Goal: Task Accomplishment & Management: Manage account settings

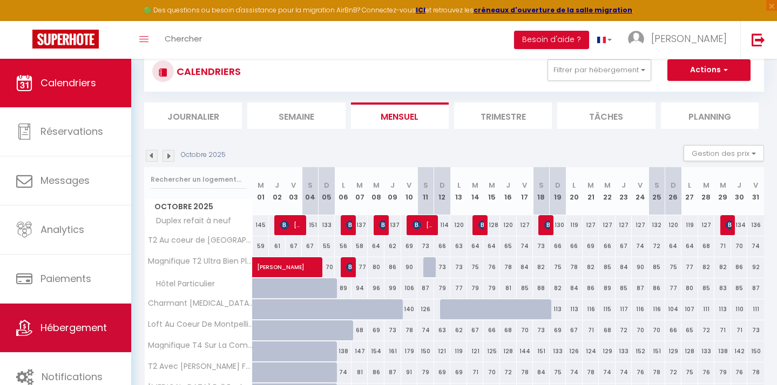
scroll to position [40, 0]
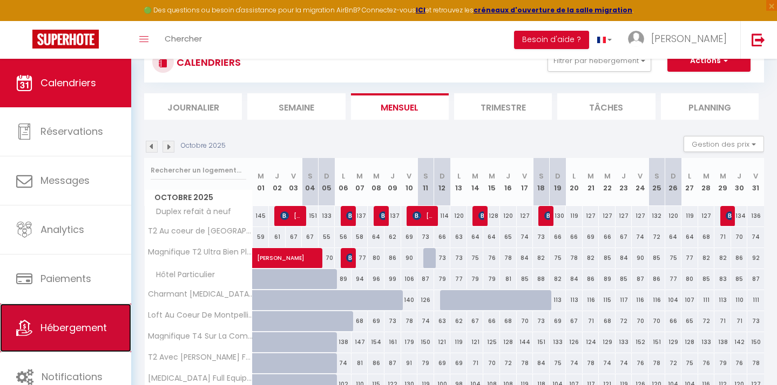
click at [69, 314] on link "Hébergement" at bounding box center [65, 328] width 131 height 49
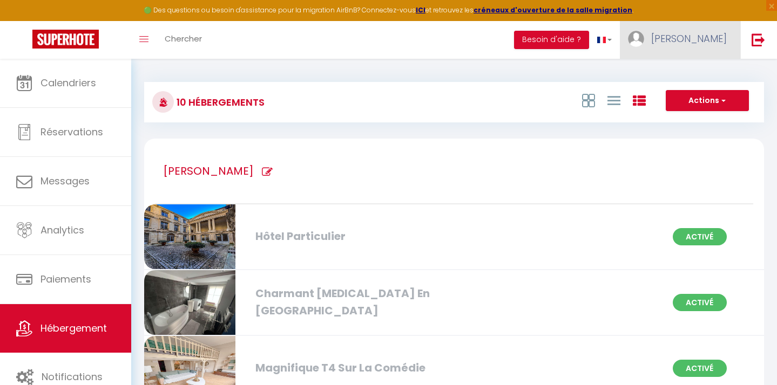
click at [702, 33] on span "[PERSON_NAME]" at bounding box center [689, 38] width 76 height 13
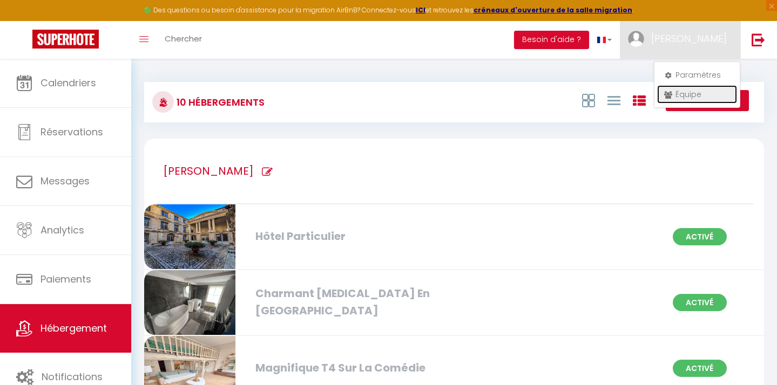
click at [688, 91] on link "Équipe" at bounding box center [697, 94] width 80 height 18
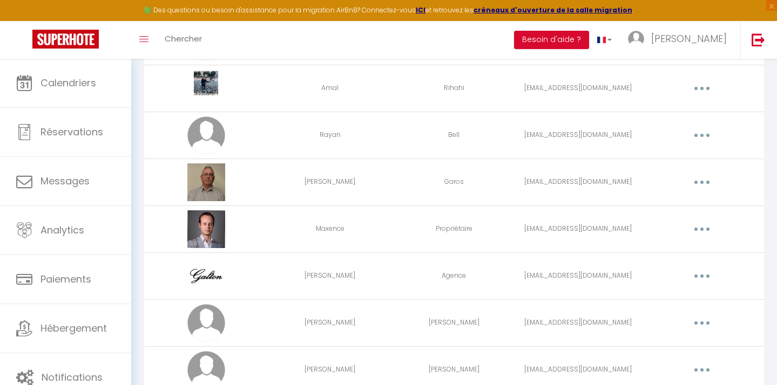
scroll to position [271, 0]
click at [695, 185] on button "button" at bounding box center [702, 183] width 30 height 17
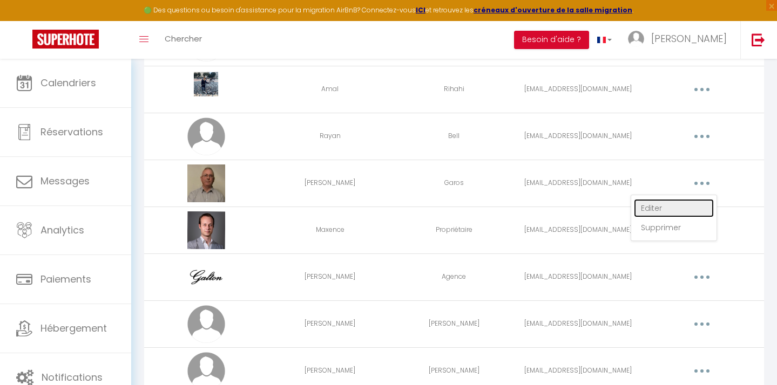
click at [685, 199] on link "Editer" at bounding box center [674, 208] width 80 height 18
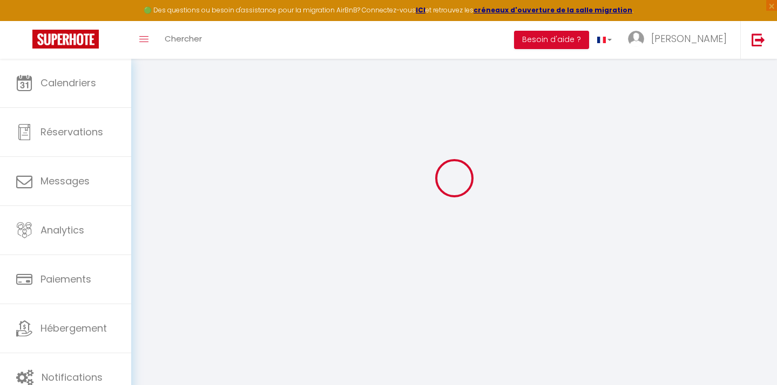
type input "[PERSON_NAME]"
type input "Garos"
type input "[EMAIL_ADDRESS][DOMAIN_NAME]"
type textarea "[URL][DOMAIN_NAME]"
checkbox input "false"
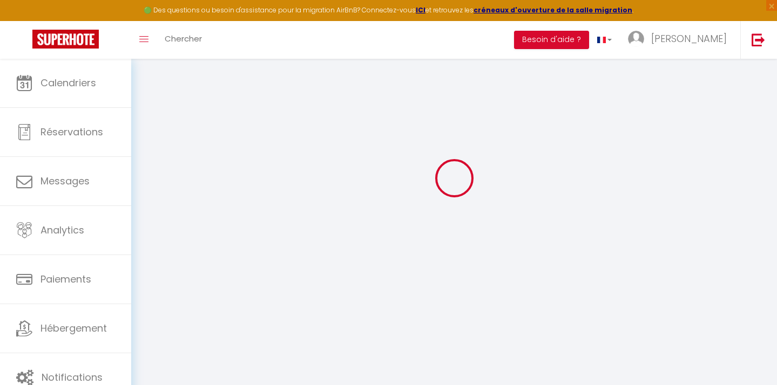
checkbox input "false"
checkbox input "true"
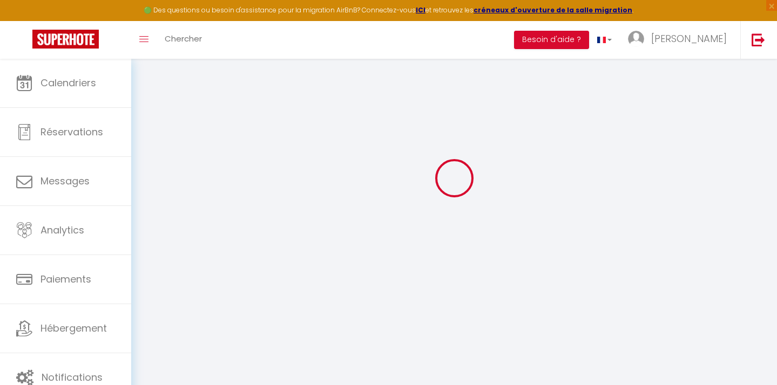
checkbox input "true"
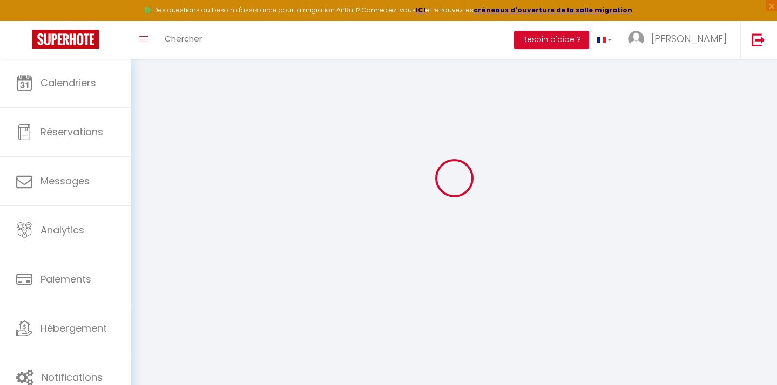
checkbox input "true"
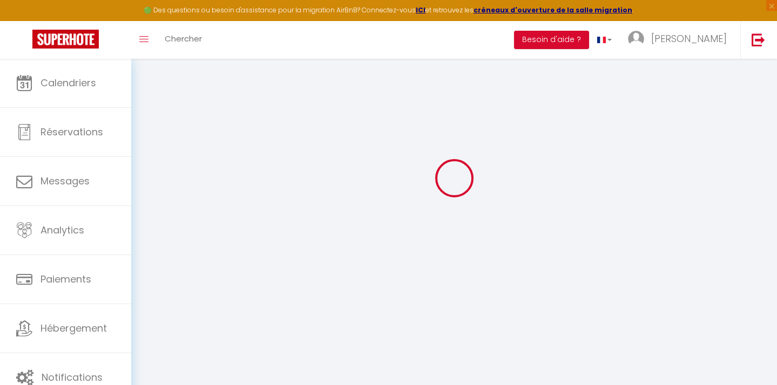
checkbox input "true"
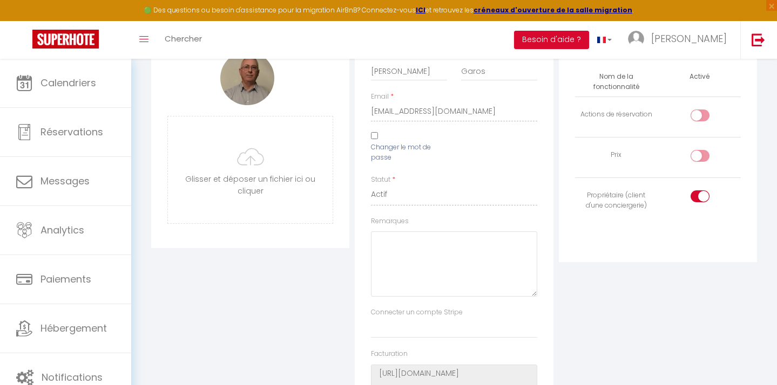
scroll to position [104, 0]
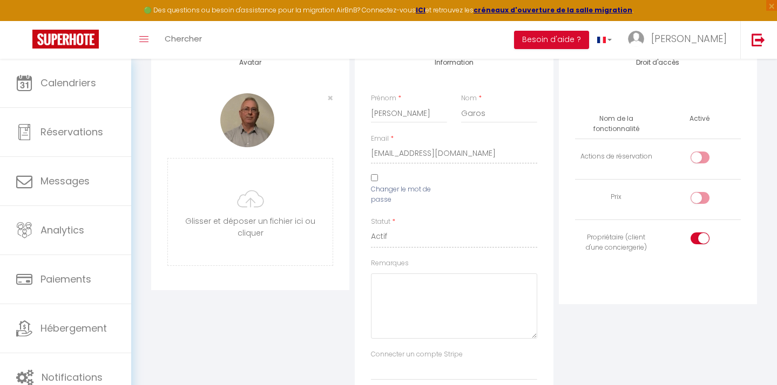
click at [696, 200] on div at bounding box center [699, 198] width 19 height 12
click at [699, 200] on input "checkbox" at bounding box center [708, 200] width 19 height 16
checkbox input "true"
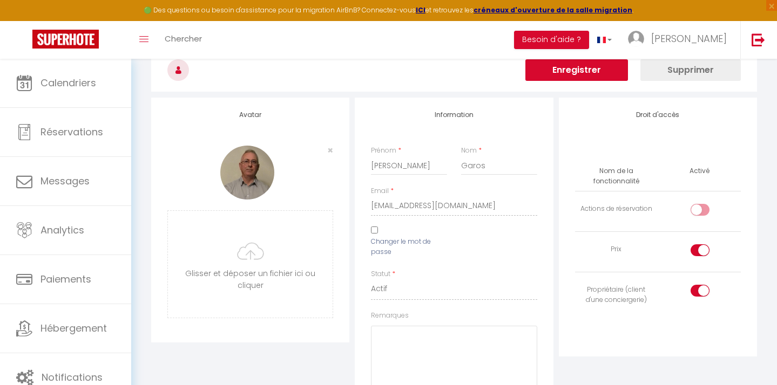
scroll to position [0, 0]
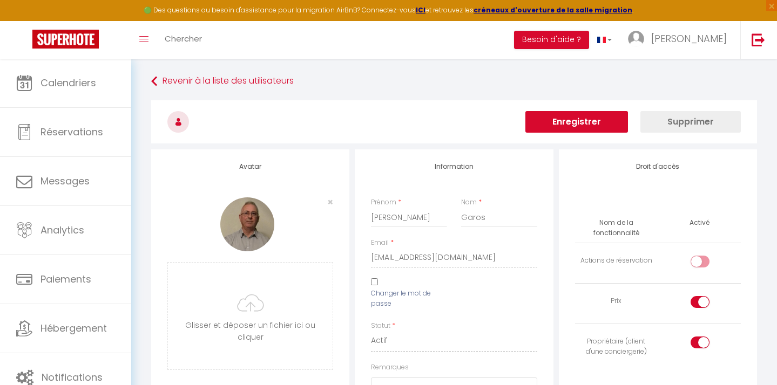
click at [590, 128] on button "Enregistrer" at bounding box center [576, 122] width 103 height 22
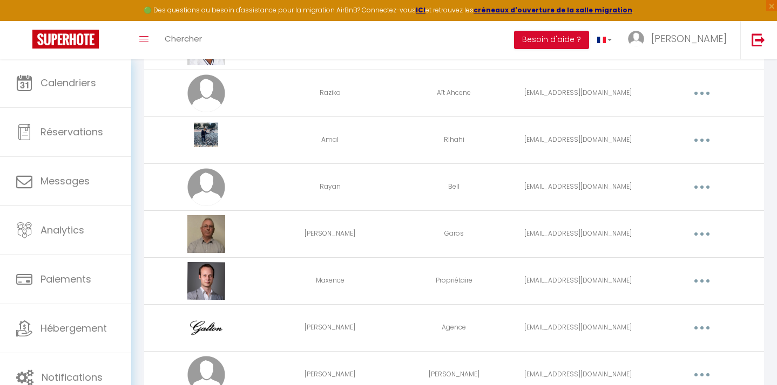
scroll to position [221, 0]
click at [710, 283] on button "button" at bounding box center [702, 279] width 30 height 17
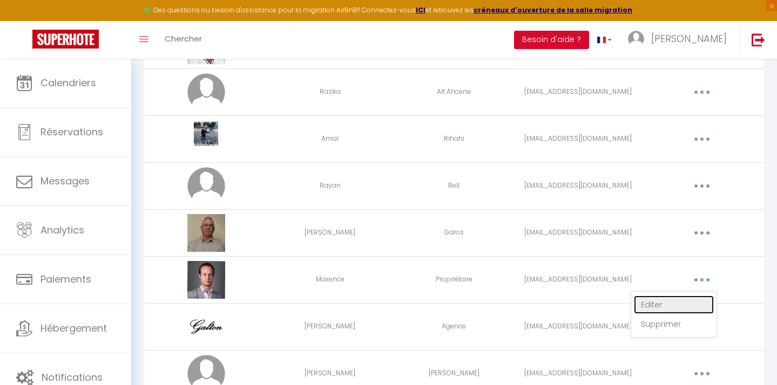
click at [673, 301] on link "Editer" at bounding box center [674, 305] width 80 height 18
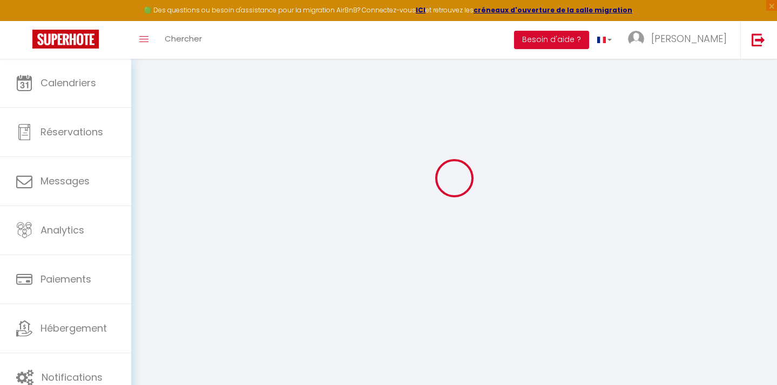
type input "Maxence"
type input "Propriétaire"
type input "[EMAIL_ADDRESS][DOMAIN_NAME]"
type textarea "[URL][DOMAIN_NAME]"
checkbox input "false"
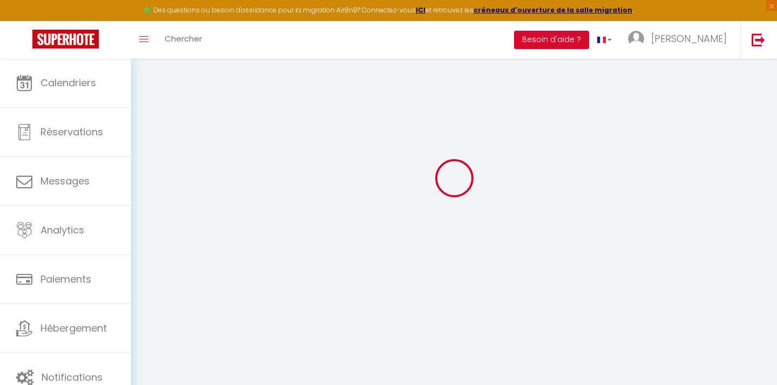
checkbox input "false"
checkbox input "true"
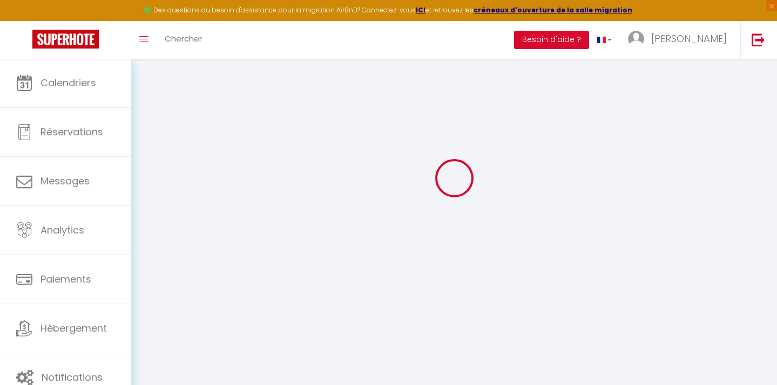
checkbox input "true"
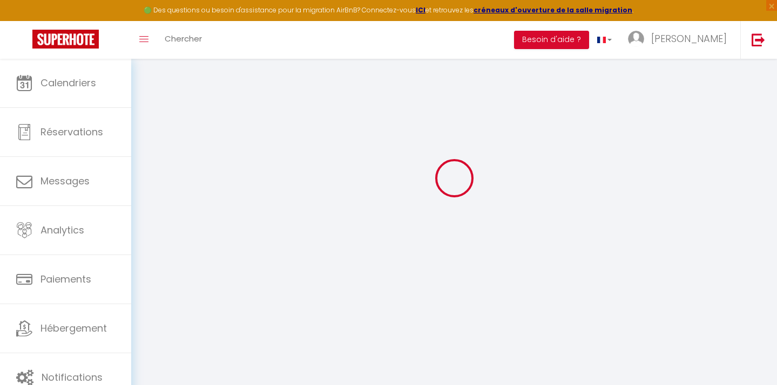
checkbox input "true"
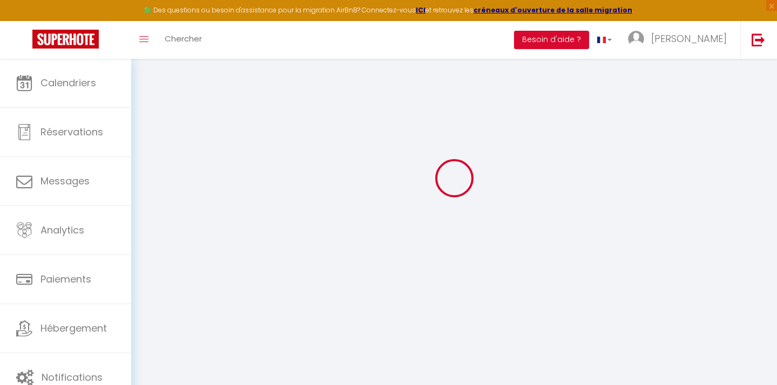
checkbox input "true"
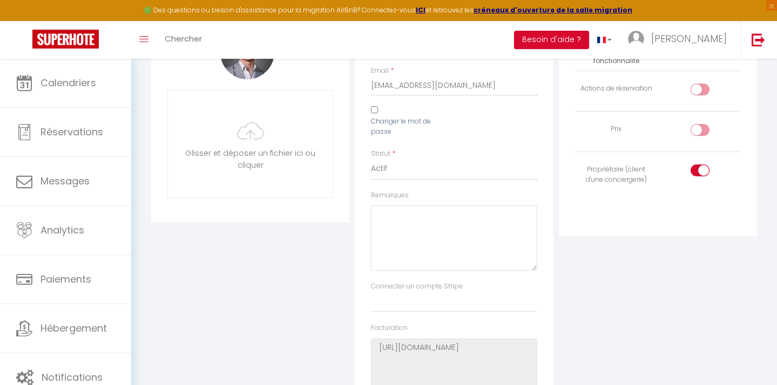
scroll to position [162, 0]
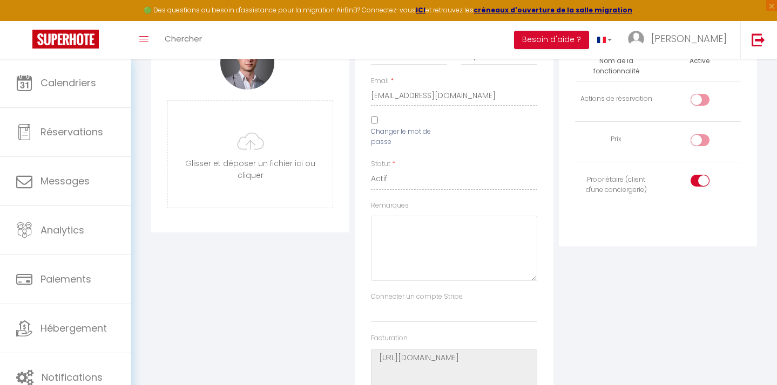
click at [698, 140] on div at bounding box center [699, 140] width 19 height 12
click at [699, 140] on input "checkbox" at bounding box center [708, 142] width 19 height 16
checkbox input "true"
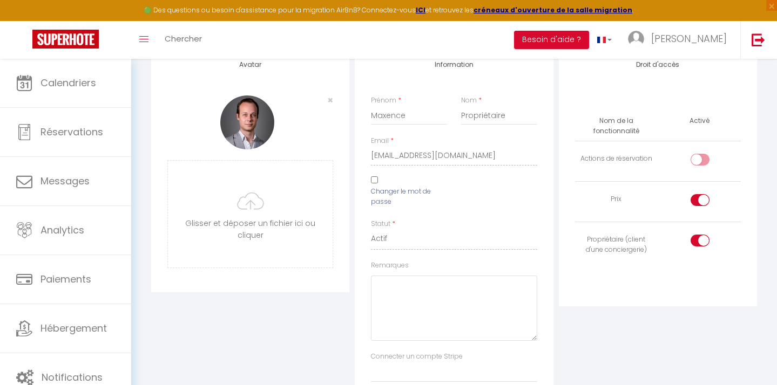
scroll to position [24, 0]
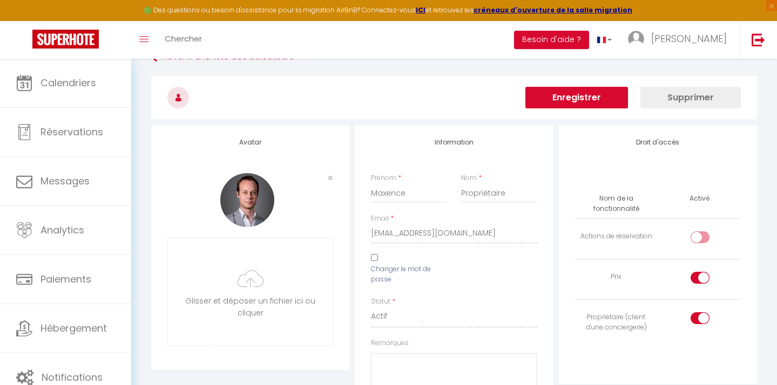
click at [609, 93] on button "Enregistrer" at bounding box center [576, 98] width 103 height 22
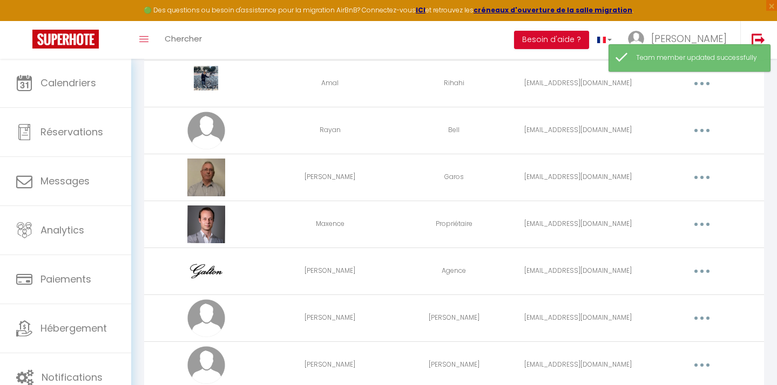
scroll to position [315, 0]
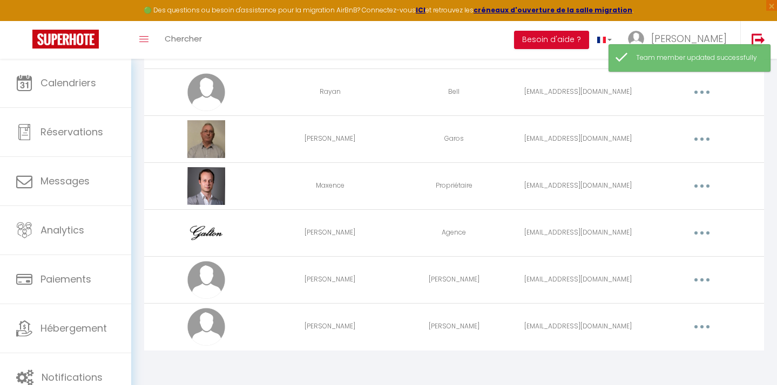
click at [696, 280] on button "button" at bounding box center [702, 279] width 30 height 17
click at [659, 301] on link "Editer" at bounding box center [674, 305] width 80 height 18
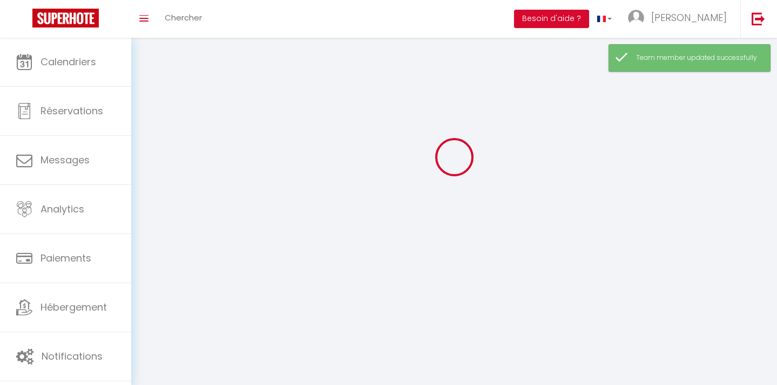
type input "[PERSON_NAME]"
type input "[EMAIL_ADDRESS][DOMAIN_NAME]"
type textarea "[URL][DOMAIN_NAME]"
checkbox input "false"
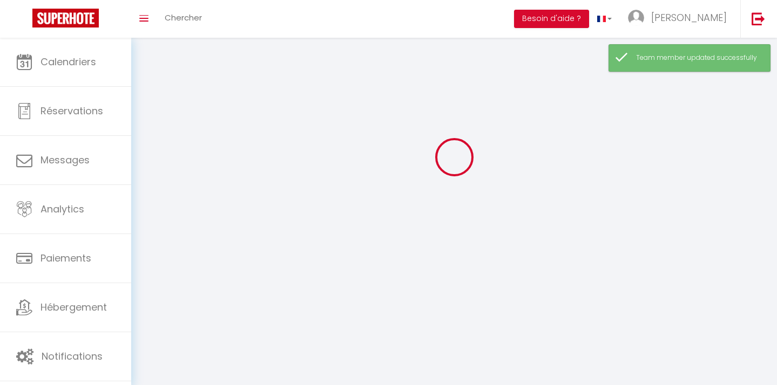
checkbox input "false"
checkbox input "true"
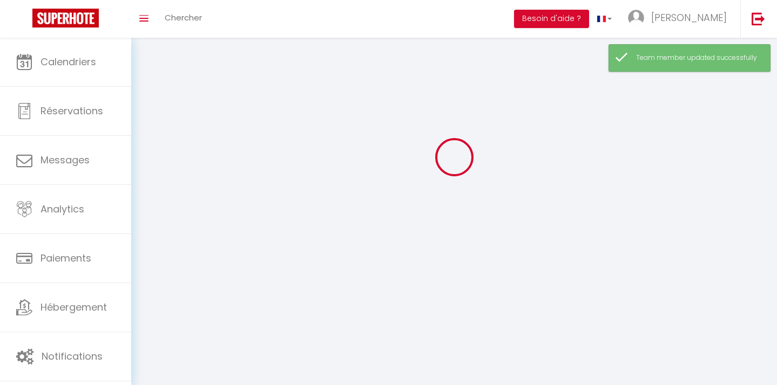
checkbox input "true"
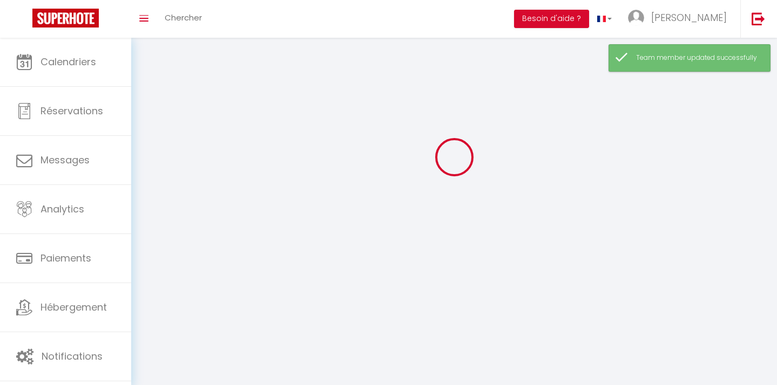
checkbox input "true"
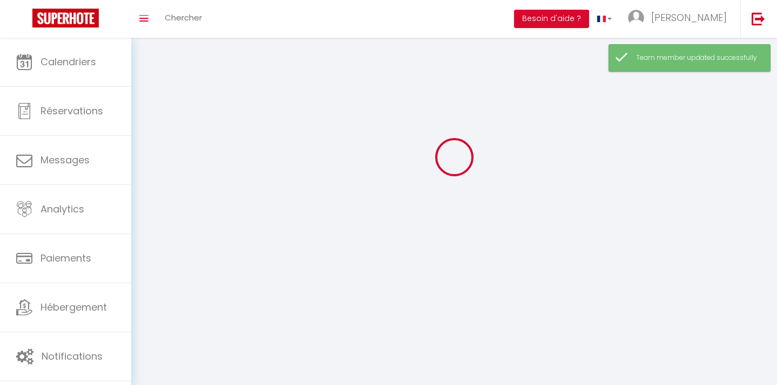
checkbox input "true"
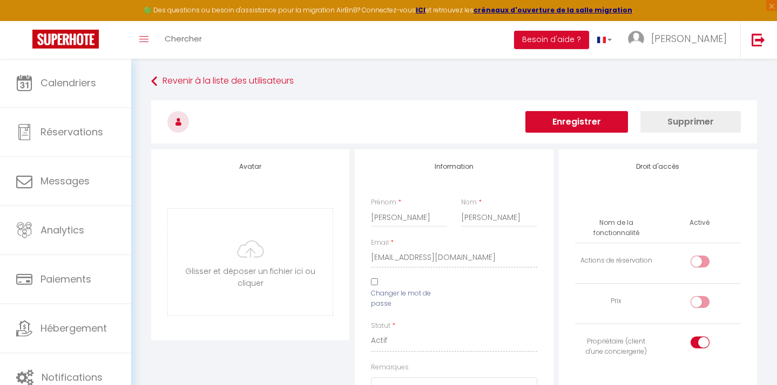
click at [705, 302] on input "checkbox" at bounding box center [708, 304] width 19 height 16
checkbox input "true"
click at [599, 128] on button "Enregistrer" at bounding box center [576, 122] width 103 height 22
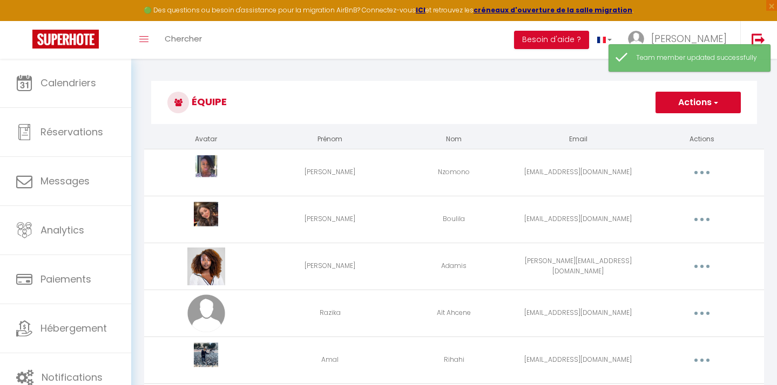
scroll to position [315, 0]
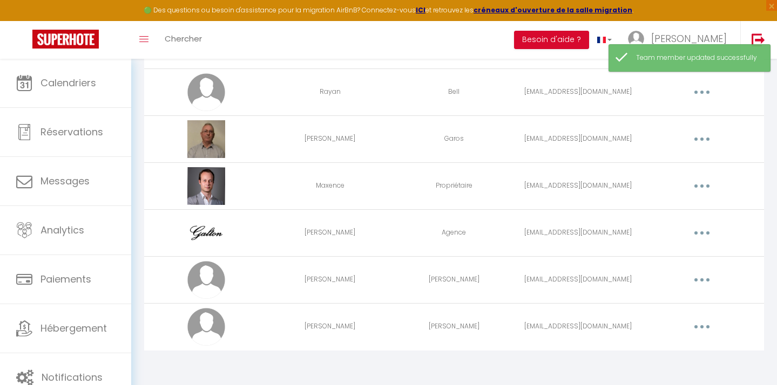
click at [697, 280] on button "button" at bounding box center [702, 279] width 30 height 17
click at [663, 306] on link "Editer" at bounding box center [674, 305] width 80 height 18
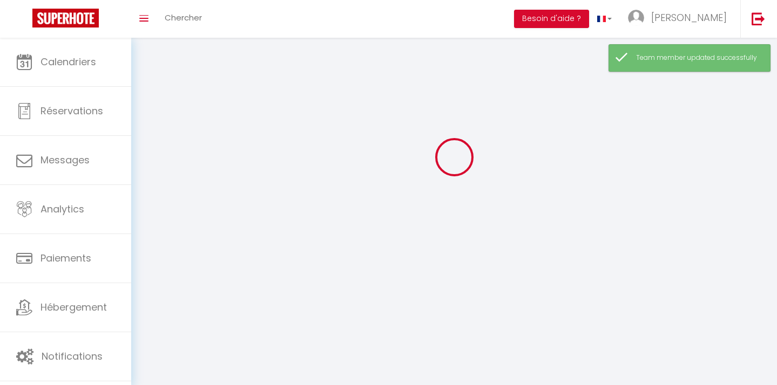
type input "[PERSON_NAME]"
type input "[EMAIL_ADDRESS][DOMAIN_NAME]"
type textarea "[URL][DOMAIN_NAME]"
checkbox input "false"
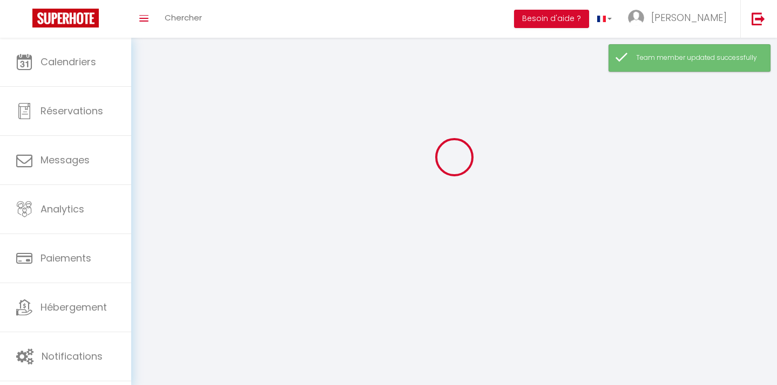
checkbox input "true"
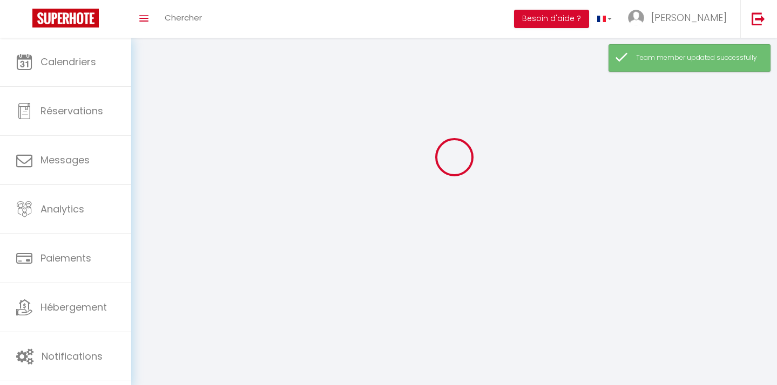
checkbox input "true"
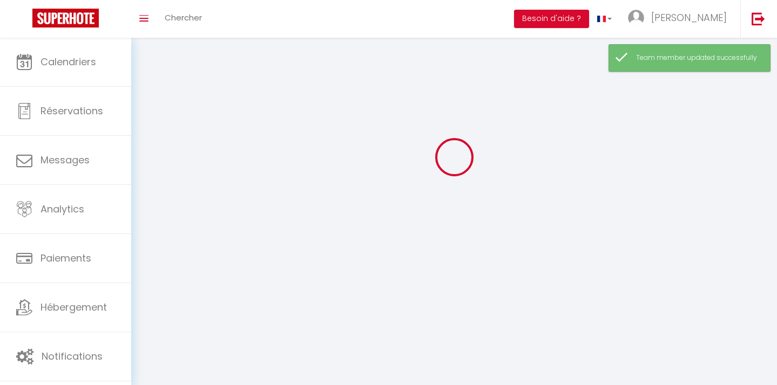
checkbox input "true"
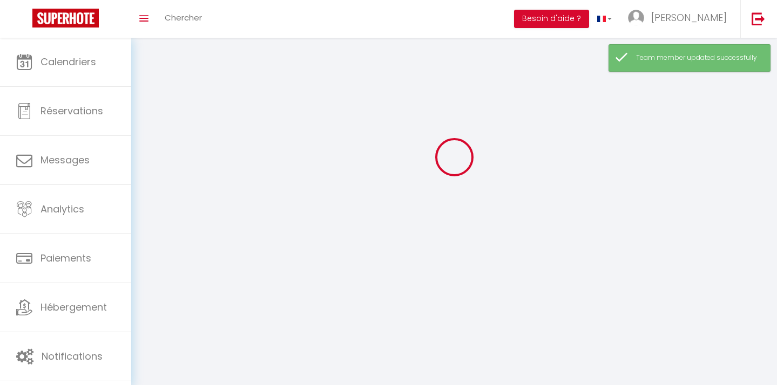
checkbox input "true"
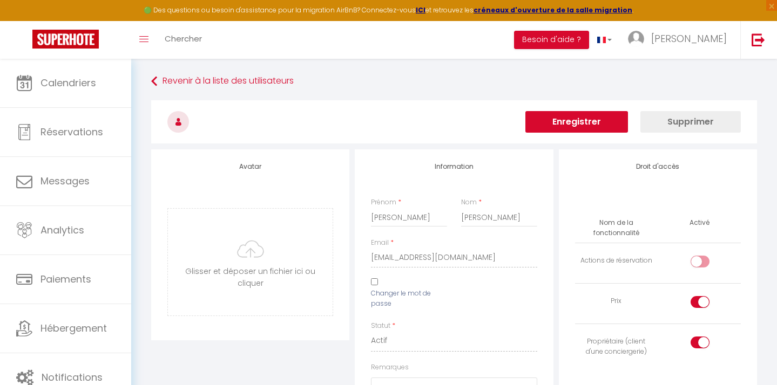
click at [694, 116] on button "Supprimer" at bounding box center [690, 122] width 100 height 22
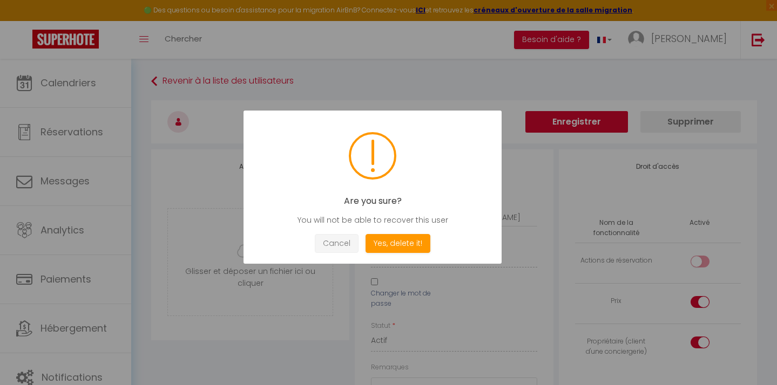
click at [344, 237] on button "Cancel" at bounding box center [337, 243] width 44 height 19
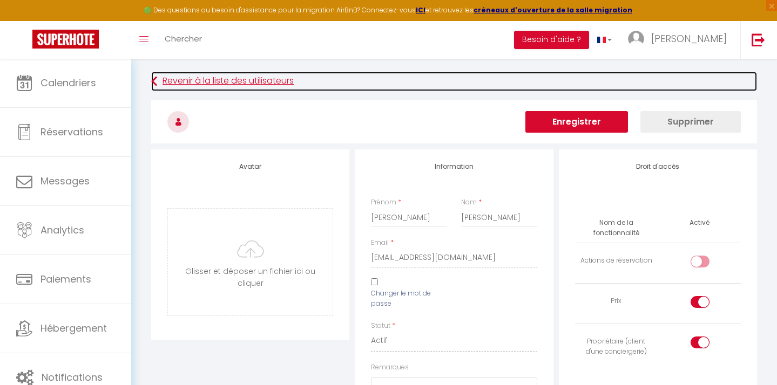
click at [205, 80] on link "Revenir à la liste des utilisateurs" at bounding box center [454, 81] width 606 height 19
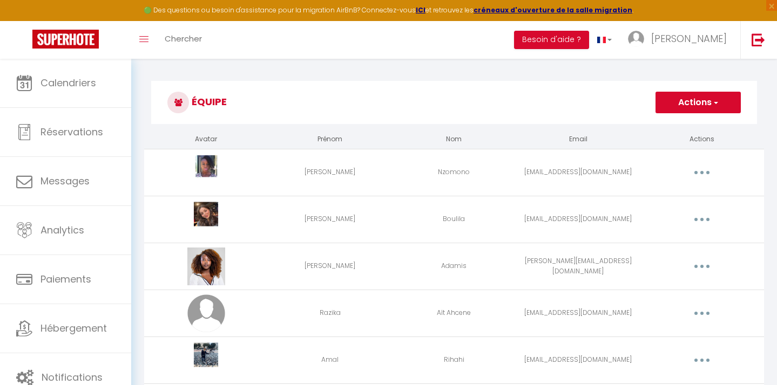
scroll to position [315, 0]
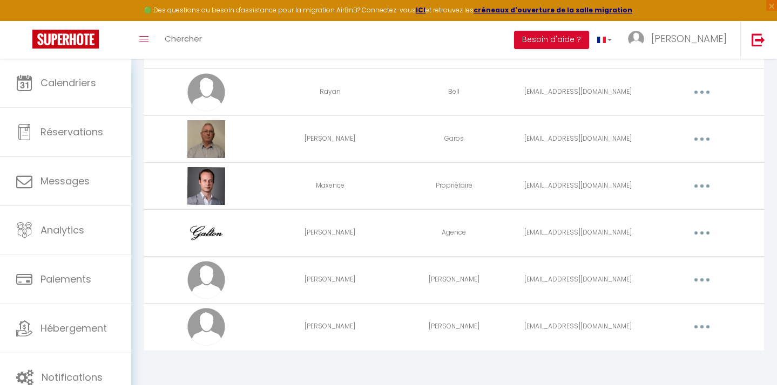
click at [697, 309] on td "Editer Supprimer" at bounding box center [702, 326] width 124 height 47
click at [698, 328] on button "button" at bounding box center [702, 326] width 30 height 17
click at [669, 352] on link "Editer" at bounding box center [674, 352] width 80 height 18
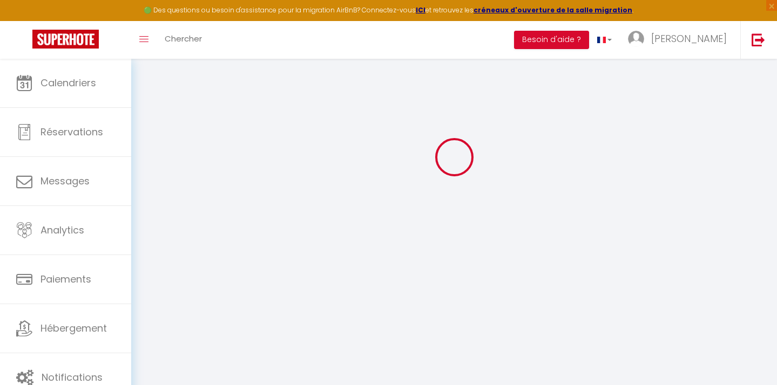
type input "[PERSON_NAME]"
type input "[EMAIL_ADDRESS][DOMAIN_NAME]"
type textarea "[URL][DOMAIN_NAME]"
checkbox input "false"
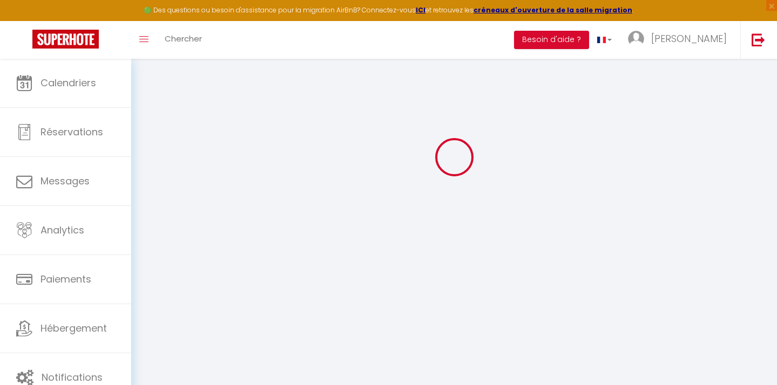
checkbox input "false"
checkbox input "true"
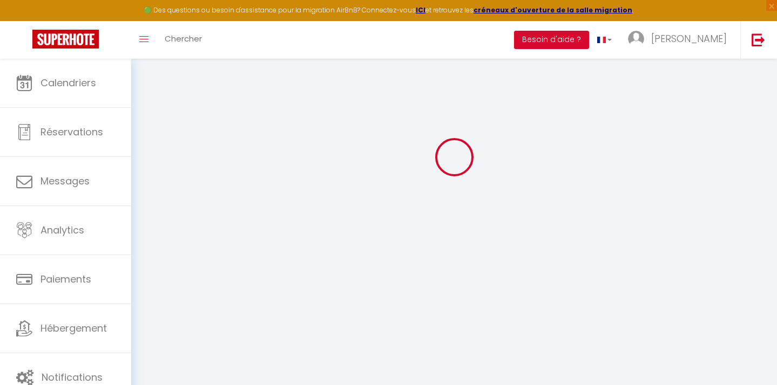
checkbox input "true"
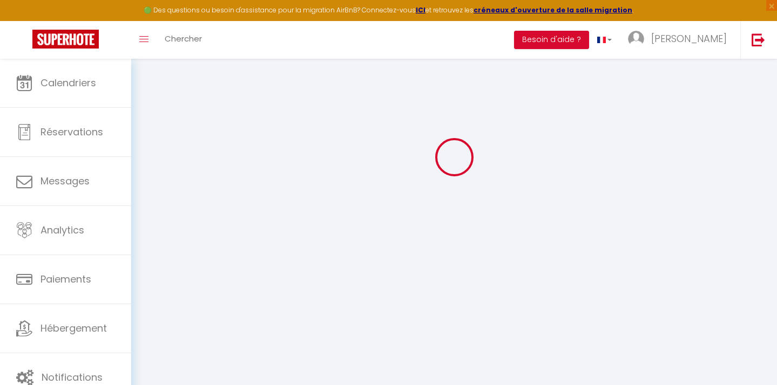
checkbox input "true"
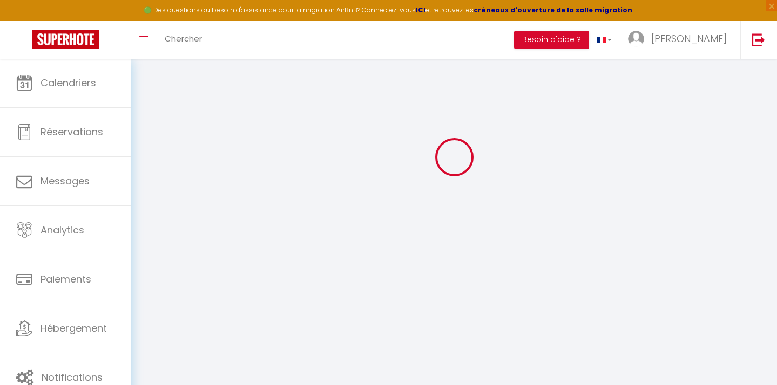
checkbox input "true"
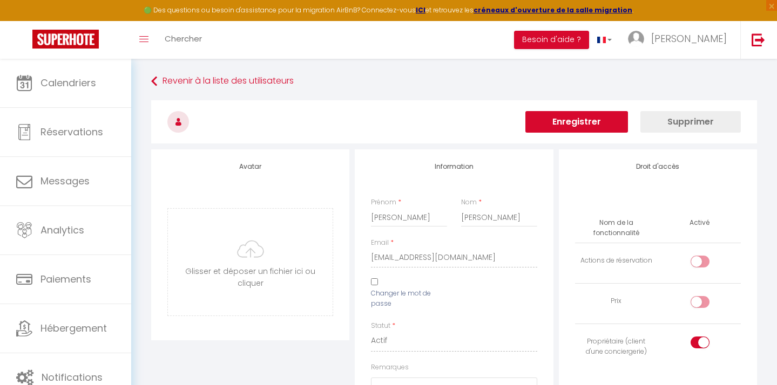
click at [705, 309] on input "checkbox" at bounding box center [708, 304] width 19 height 16
checkbox input "true"
click at [595, 125] on button "Enregistrer" at bounding box center [576, 122] width 103 height 22
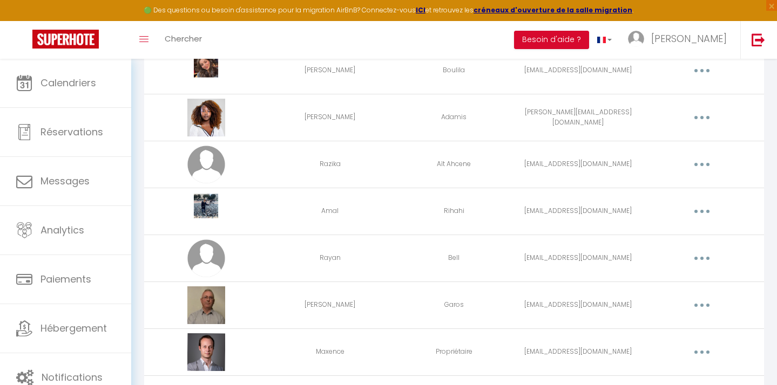
scroll to position [150, 0]
